Goal: Entertainment & Leisure: Consume media (video, audio)

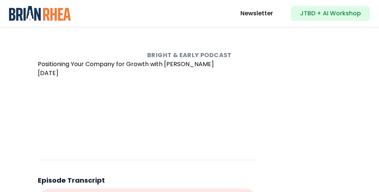
click at [189, 135] on iframe "Content" at bounding box center [147, 111] width 219 height 67
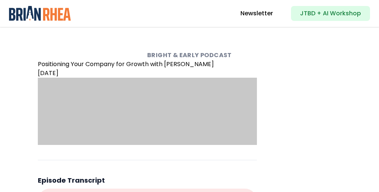
click at [189, 135] on iframe "Content" at bounding box center [147, 111] width 219 height 67
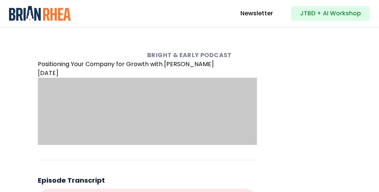
click at [189, 135] on iframe "Content" at bounding box center [147, 111] width 219 height 67
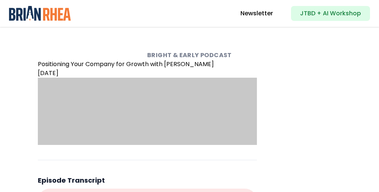
click at [189, 135] on iframe "Content" at bounding box center [147, 111] width 219 height 67
